Goal: Transaction & Acquisition: Purchase product/service

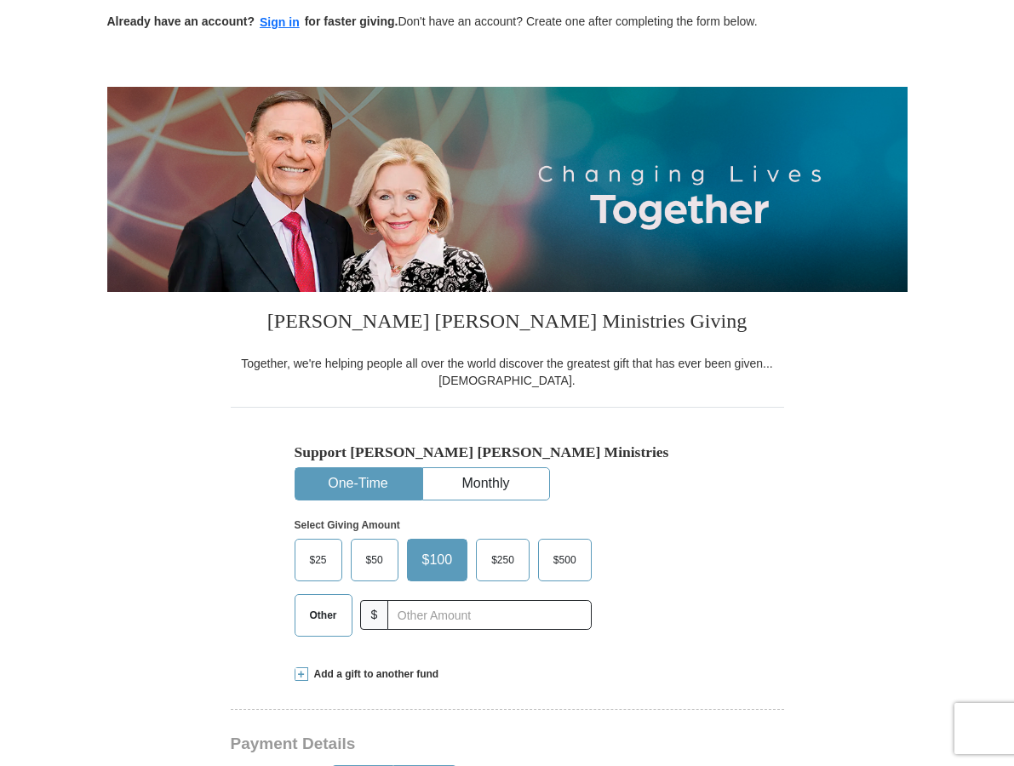
scroll to position [125, 0]
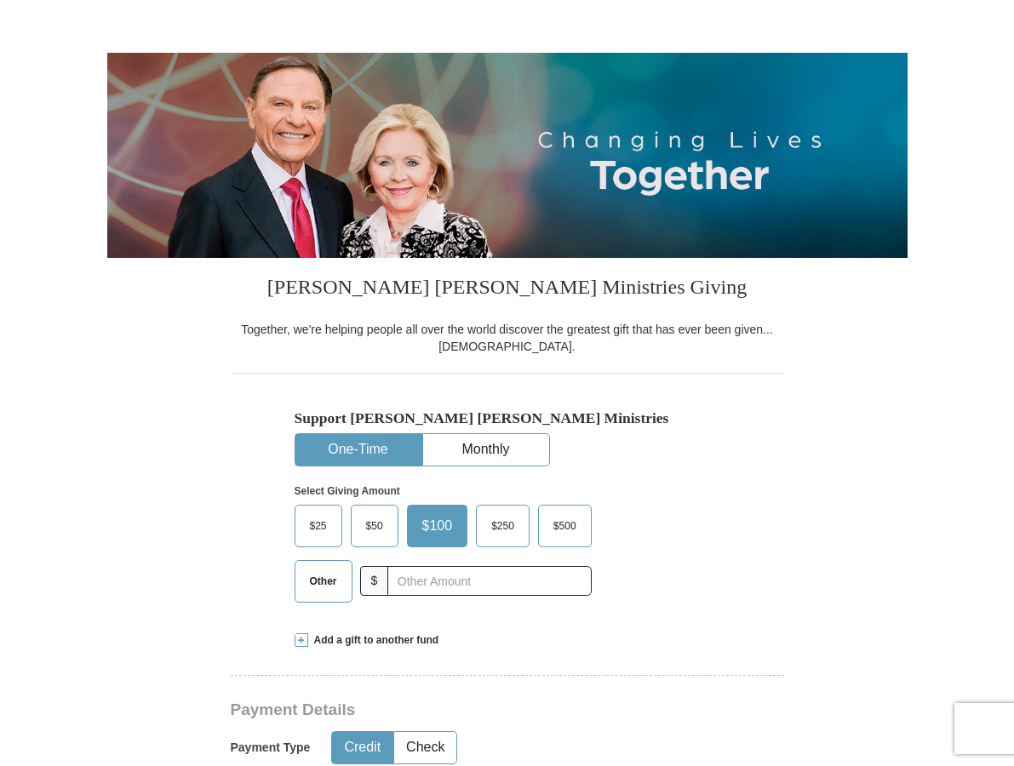
click at [324, 582] on span "Other" at bounding box center [323, 582] width 44 height 26
click at [0, 0] on input "Other" at bounding box center [0, 0] width 0 height 0
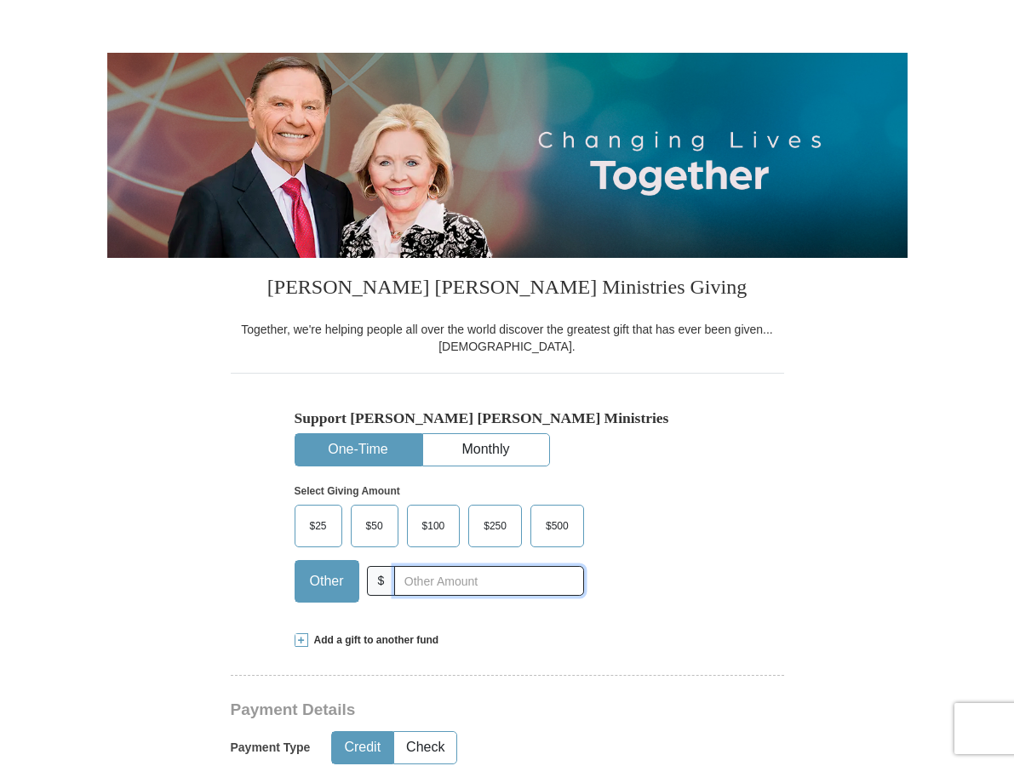
click at [408, 580] on input "text" at bounding box center [488, 581] width 189 height 30
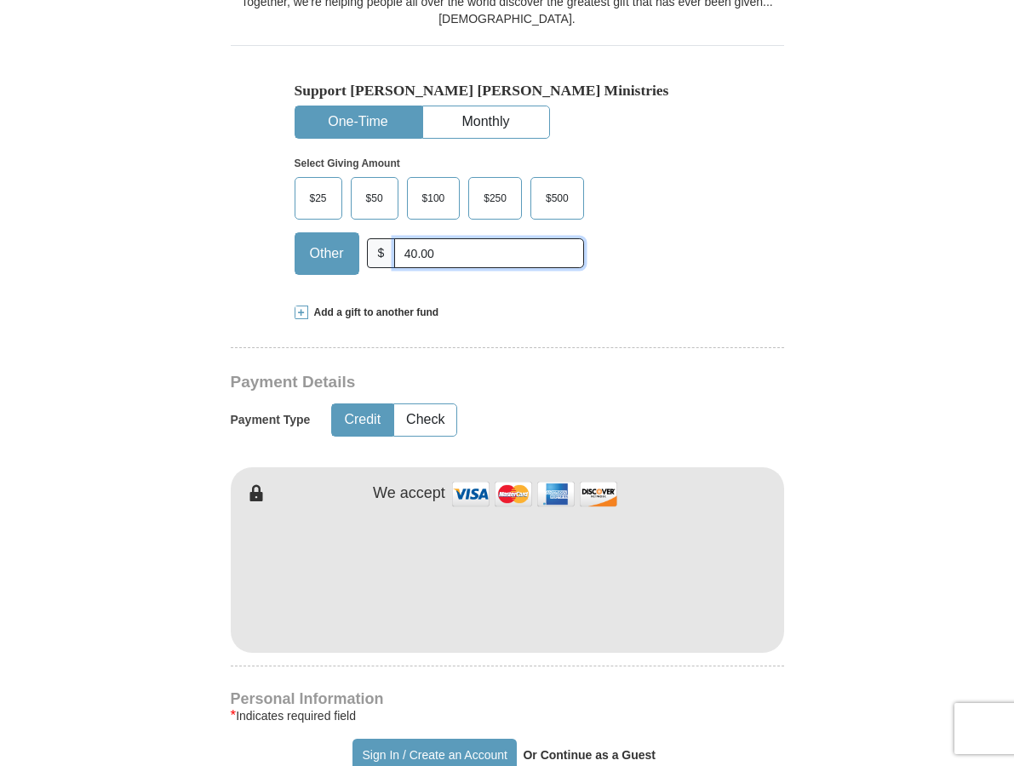
scroll to position [454, 0]
type input "40.00"
click at [365, 417] on button "Credit" at bounding box center [362, 420] width 60 height 32
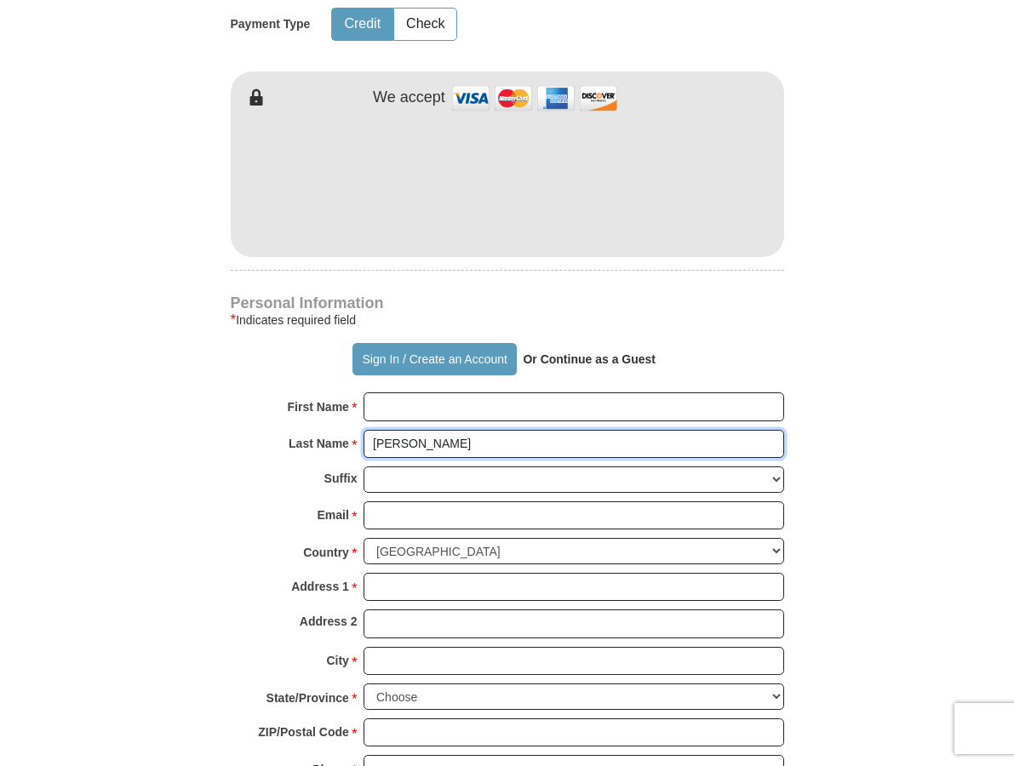
scroll to position [858, 0]
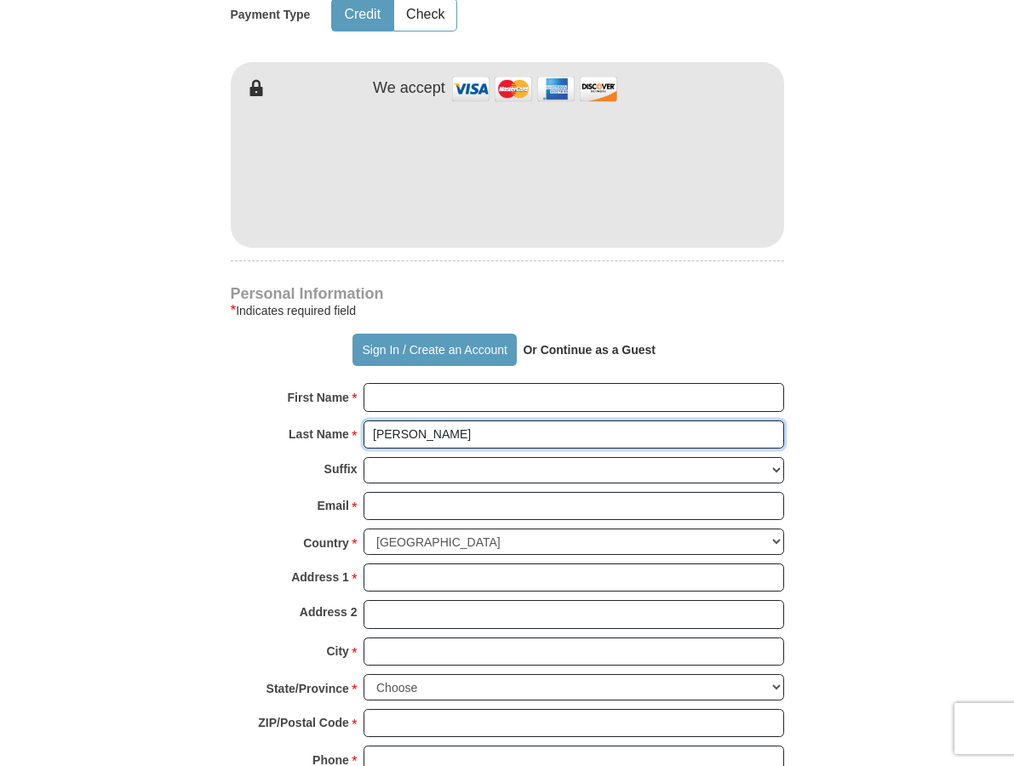
type input "[PERSON_NAME]"
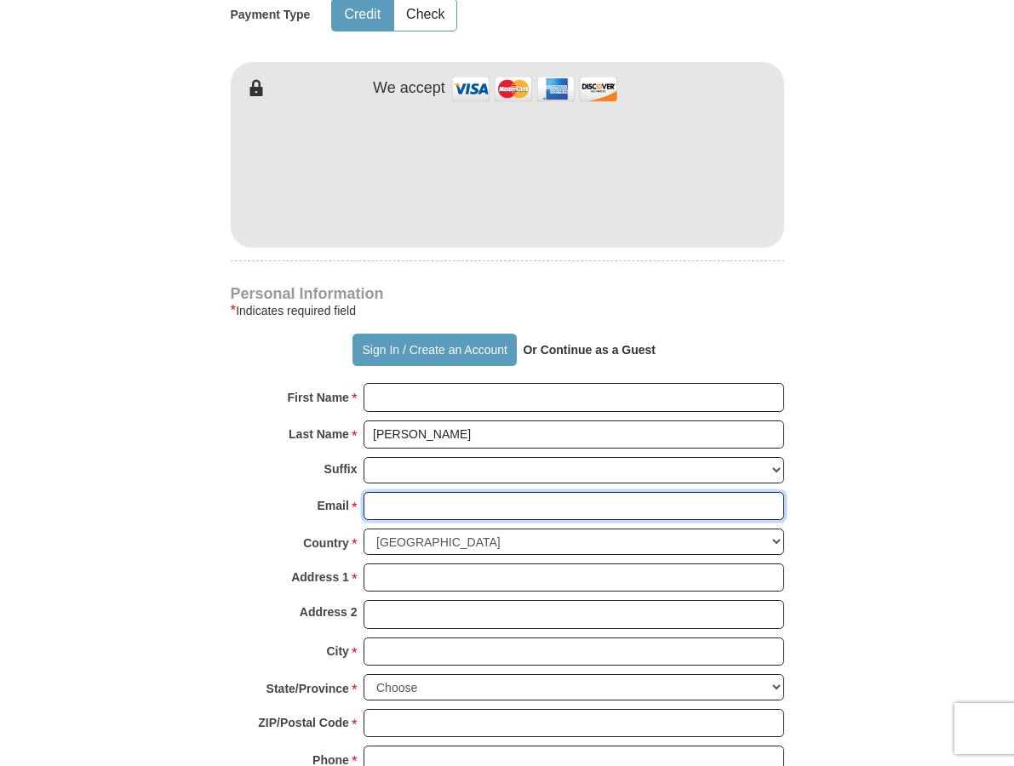
type input "[EMAIL_ADDRESS][DOMAIN_NAME]"
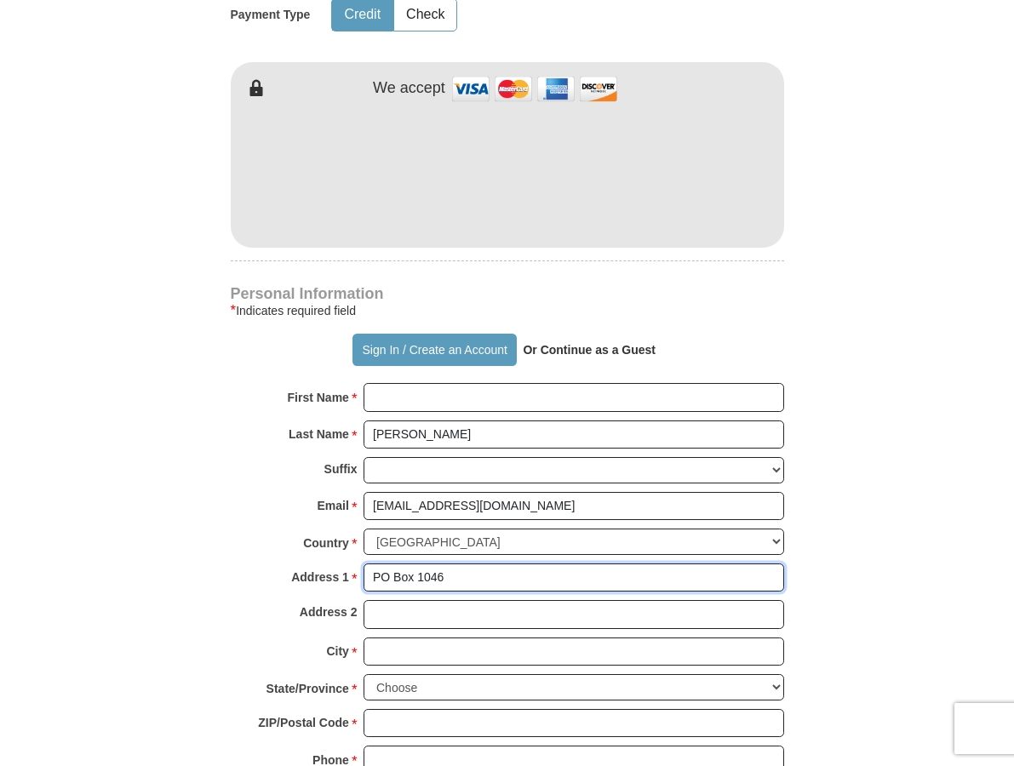
type input "PO Box 1046"
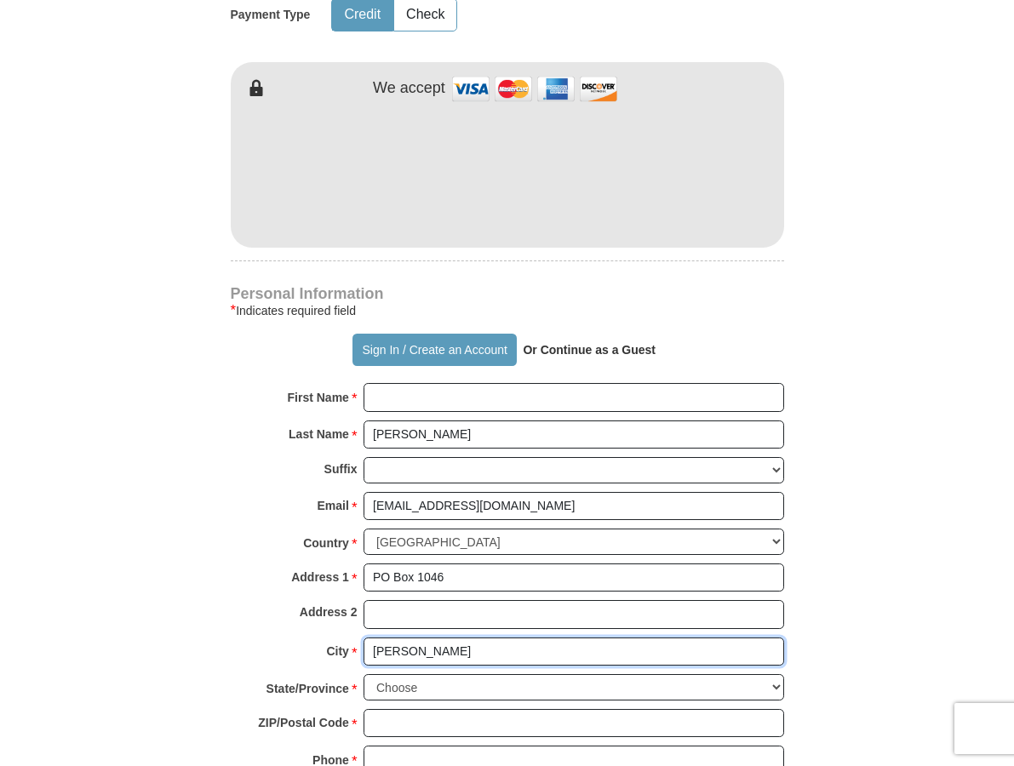
type input "[PERSON_NAME]"
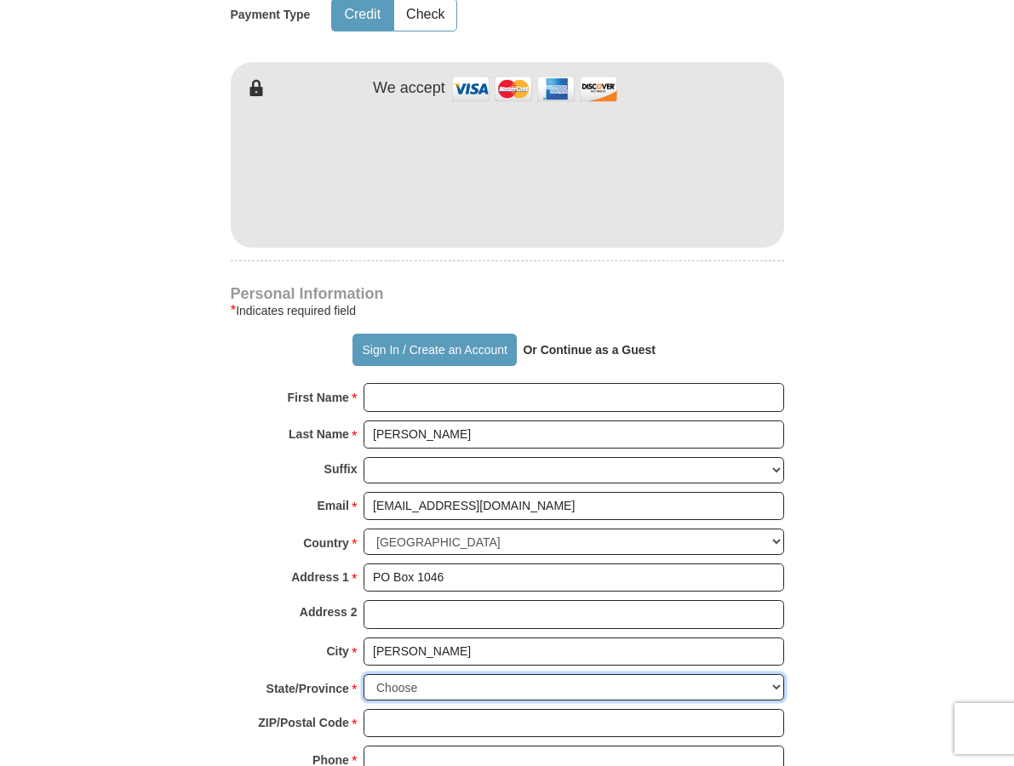
select select "NC"
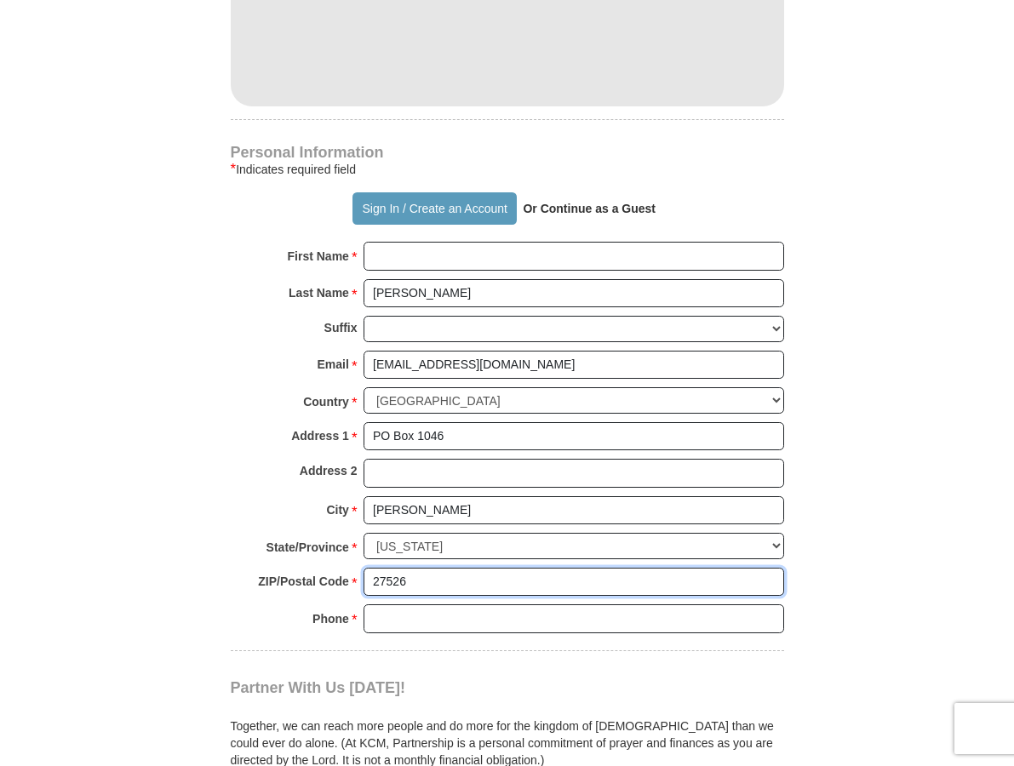
scroll to position [1008, 0]
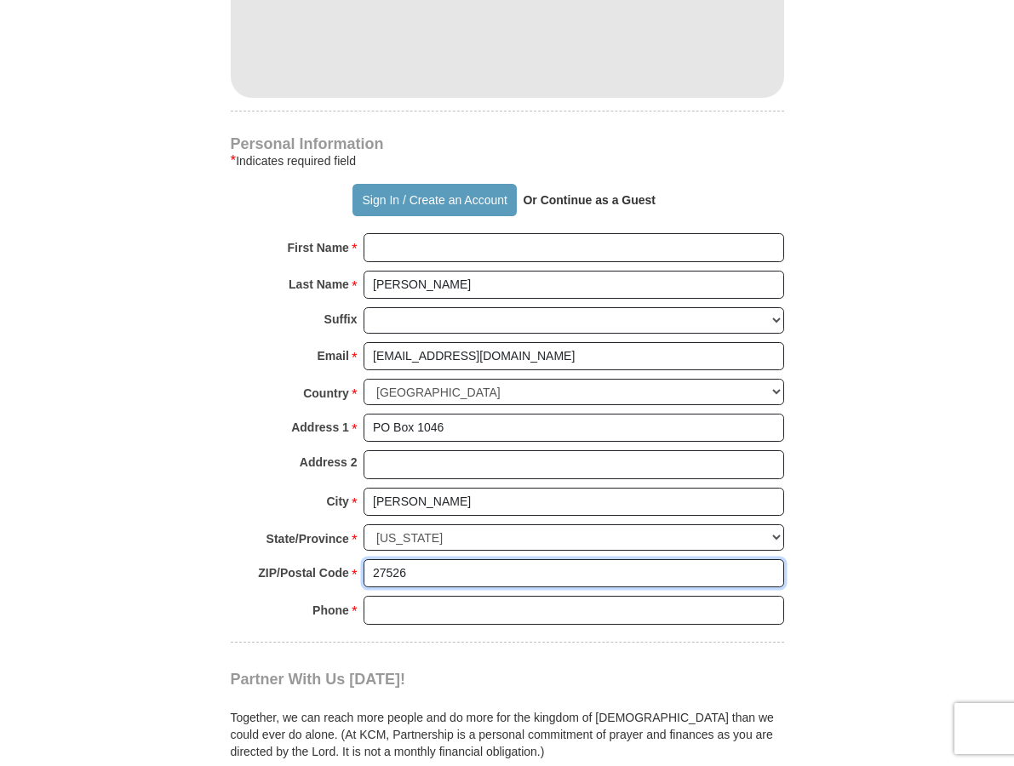
type input "27526"
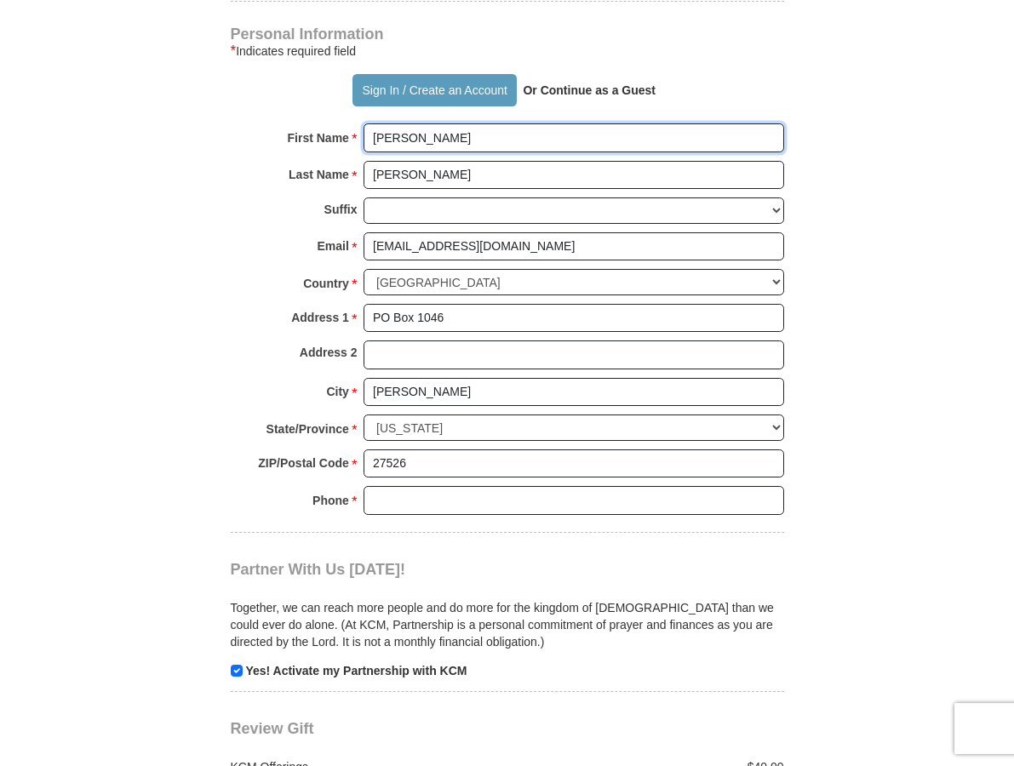
scroll to position [1119, 0]
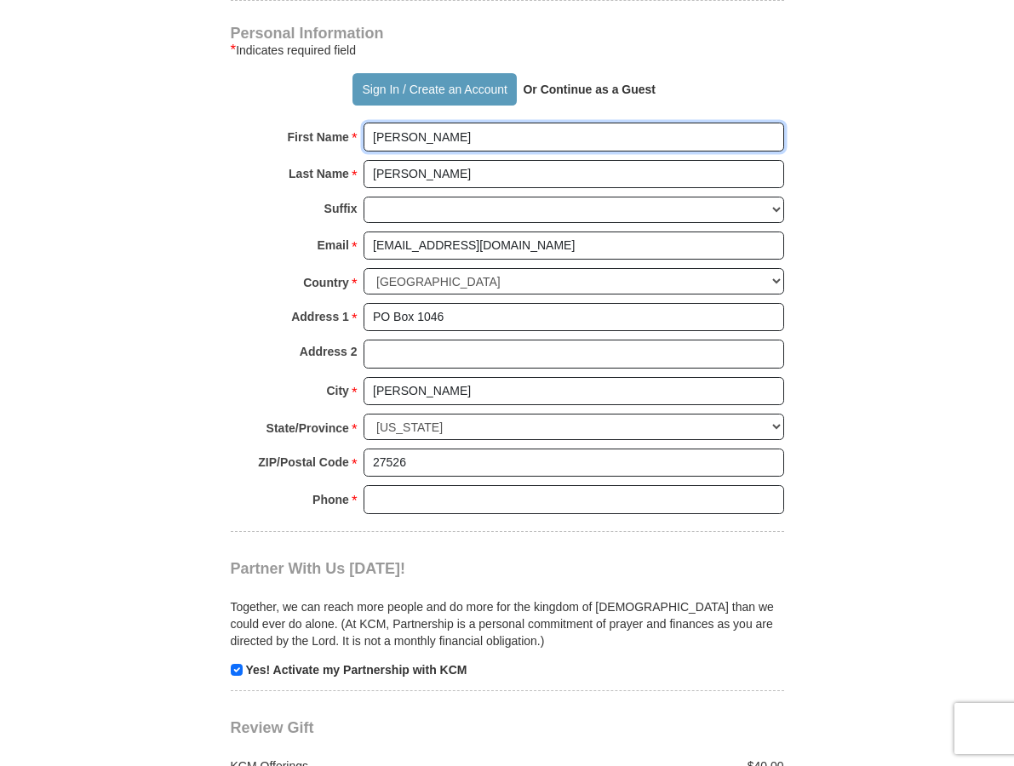
type input "[PERSON_NAME]"
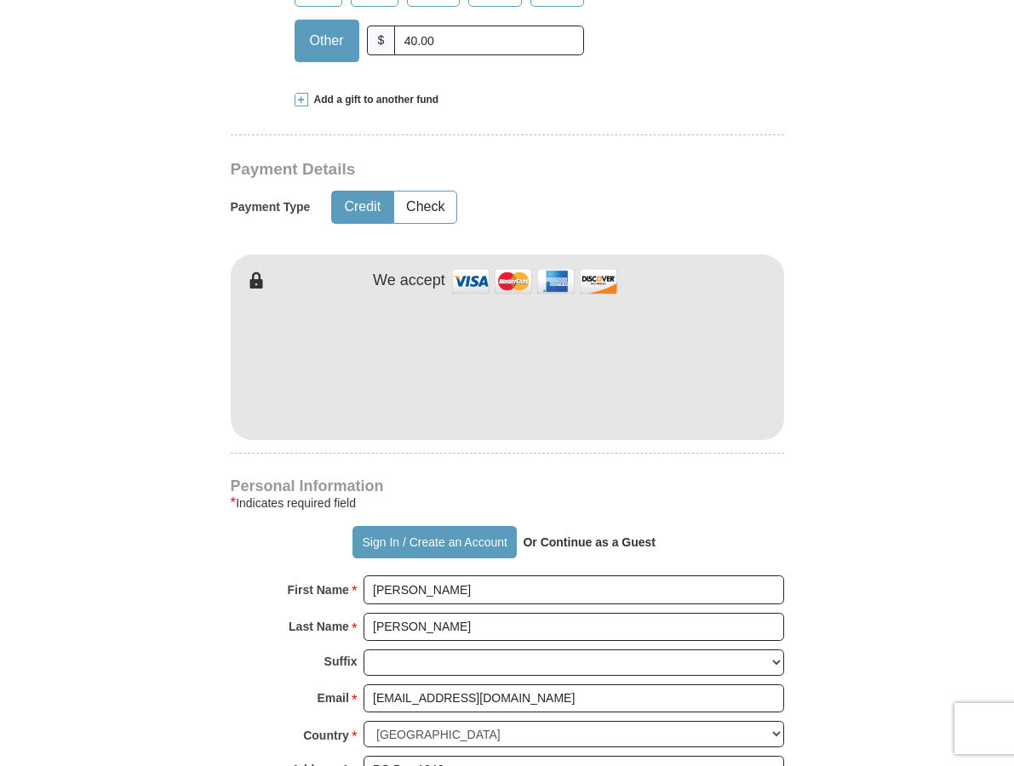
scroll to position [666, 0]
type input "[PHONE_NUMBER]"
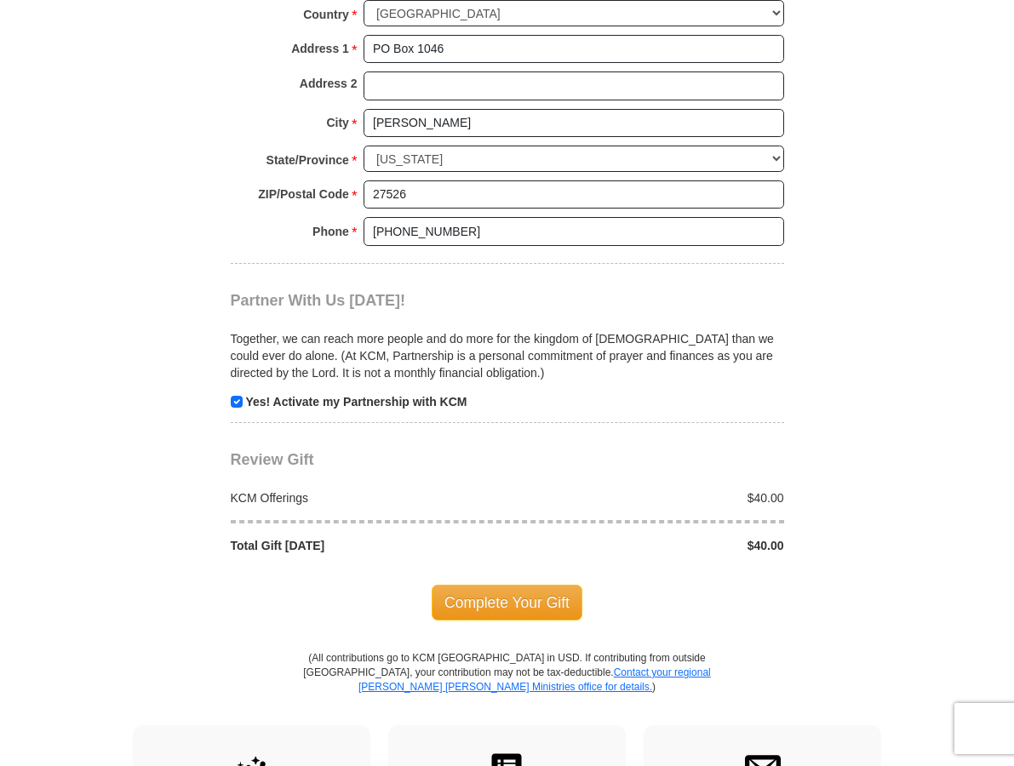
scroll to position [1389, 0]
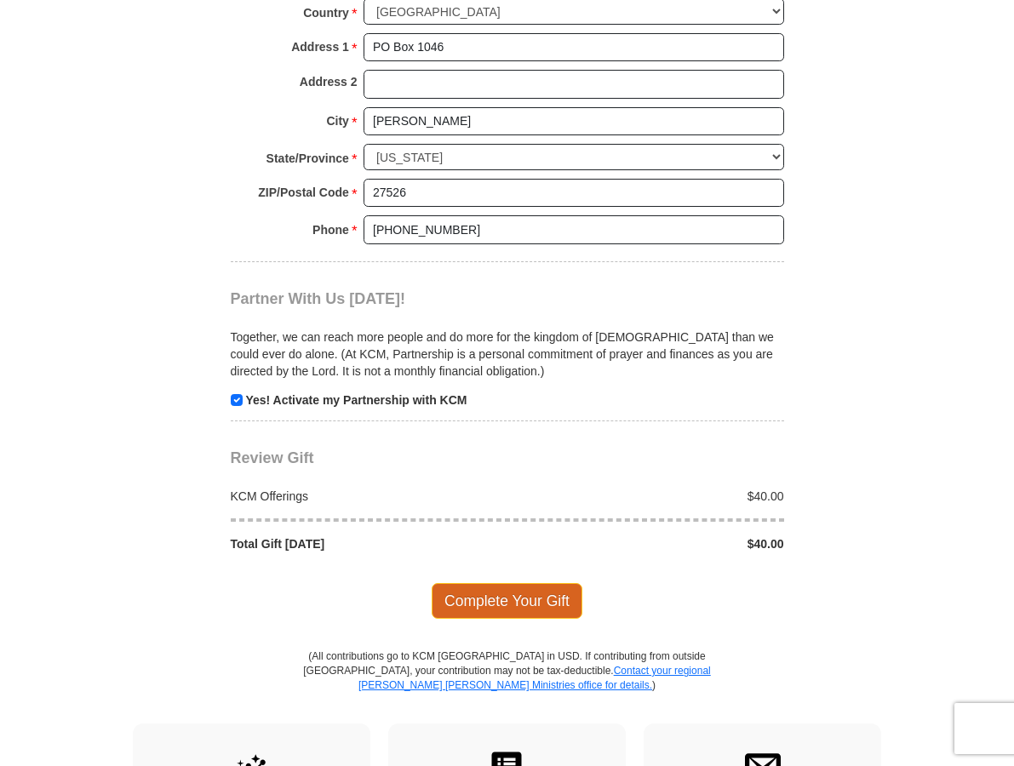
click at [501, 583] on span "Complete Your Gift" at bounding box center [507, 601] width 151 height 36
